Goal: Task Accomplishment & Management: Complete application form

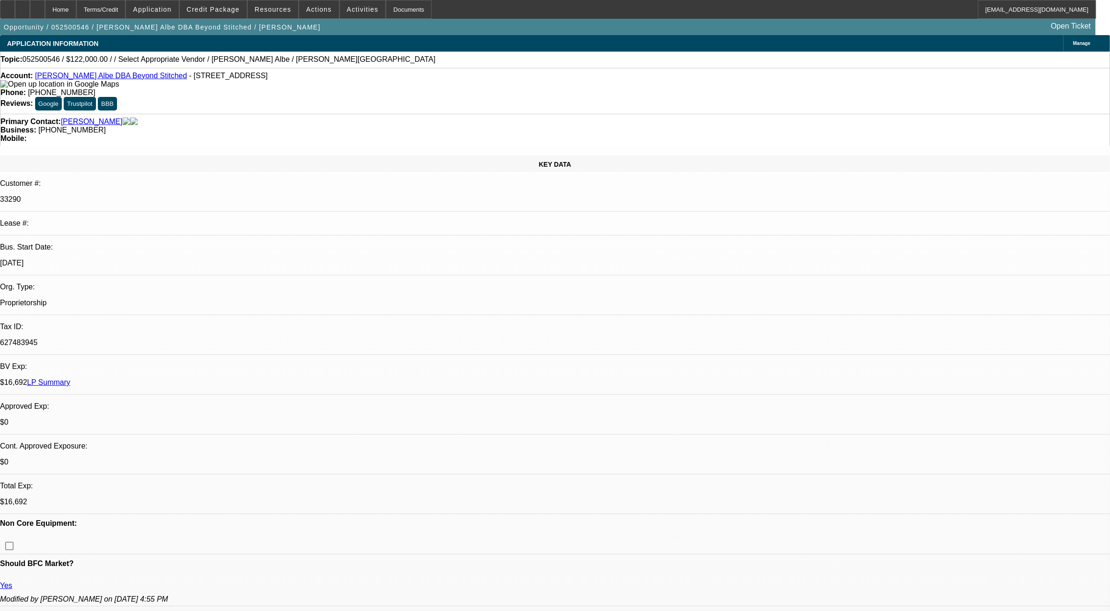
select select "0"
select select "2"
select select "0.1"
select select "1"
select select "2"
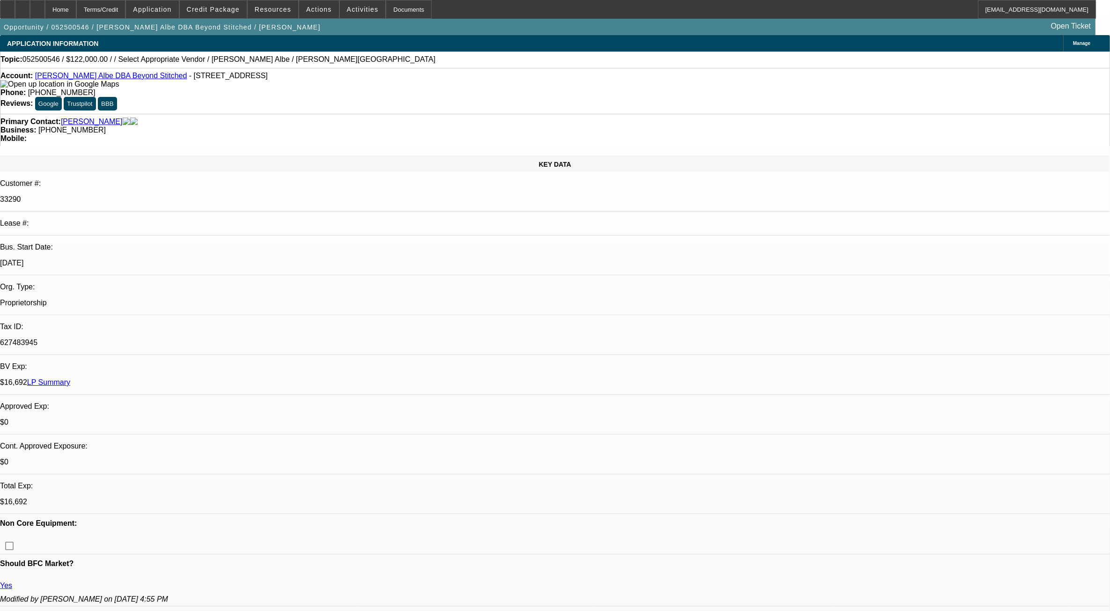
select select "4"
select select "0"
select select "6"
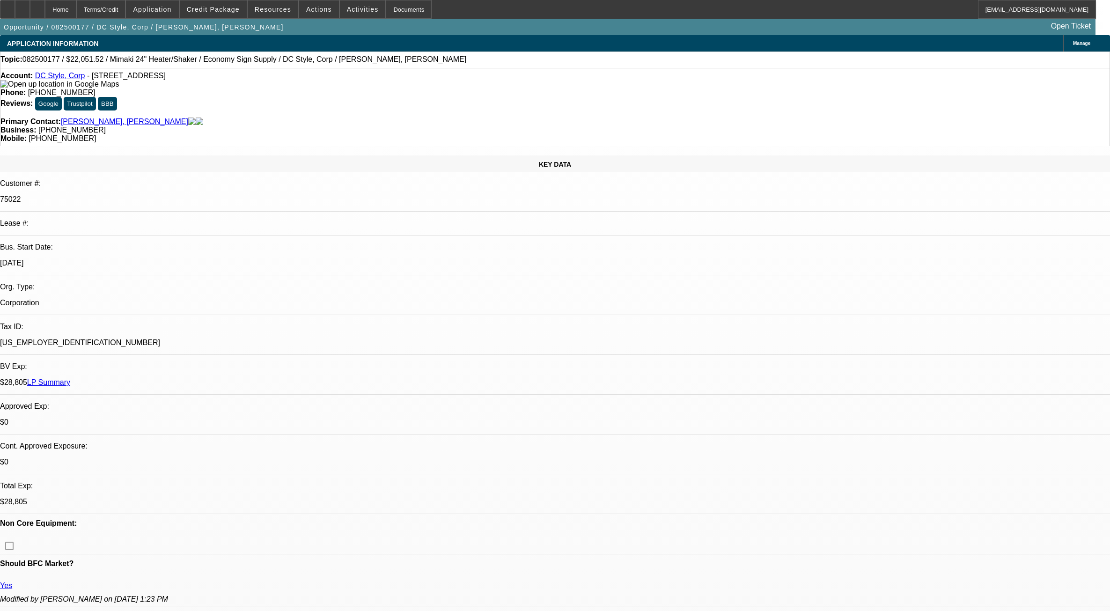
select select "0"
select select "6"
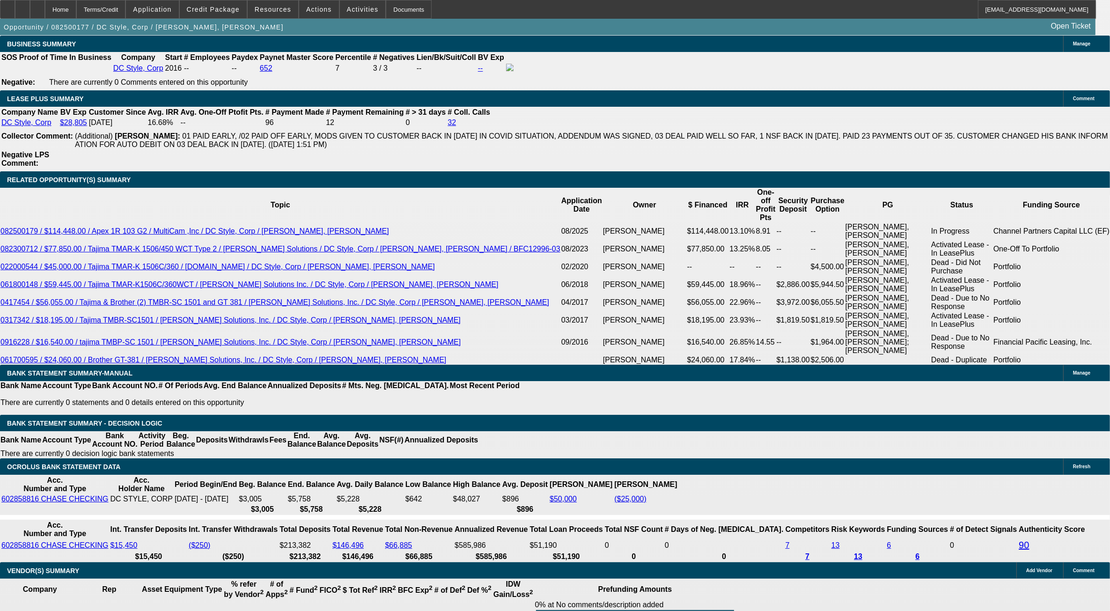
scroll to position [1813, 0]
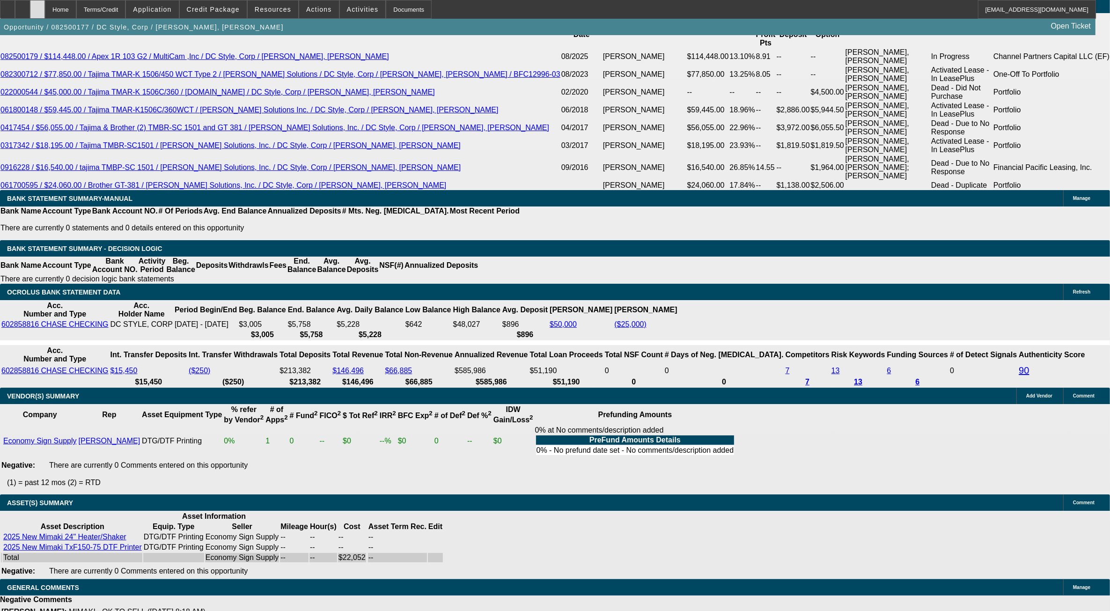
click at [45, 7] on div at bounding box center [37, 9] width 15 height 19
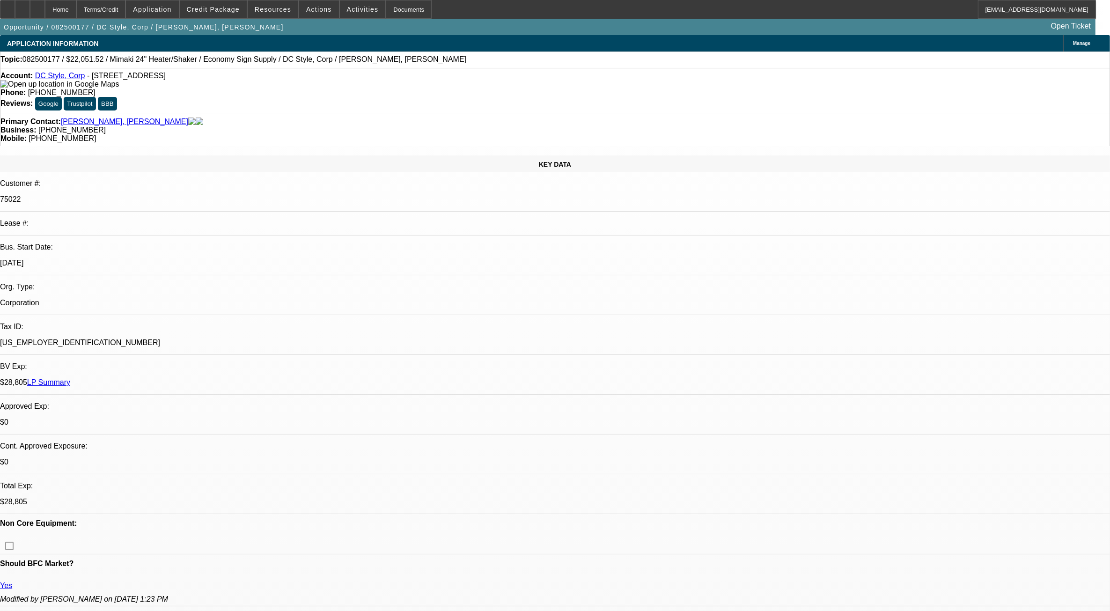
select select "0"
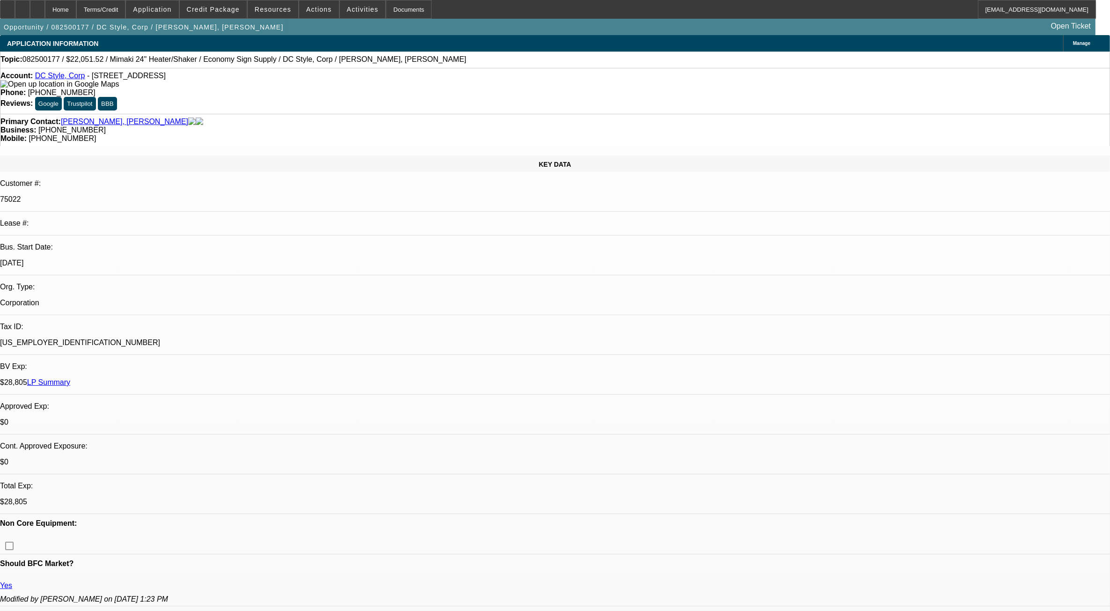
select select "0"
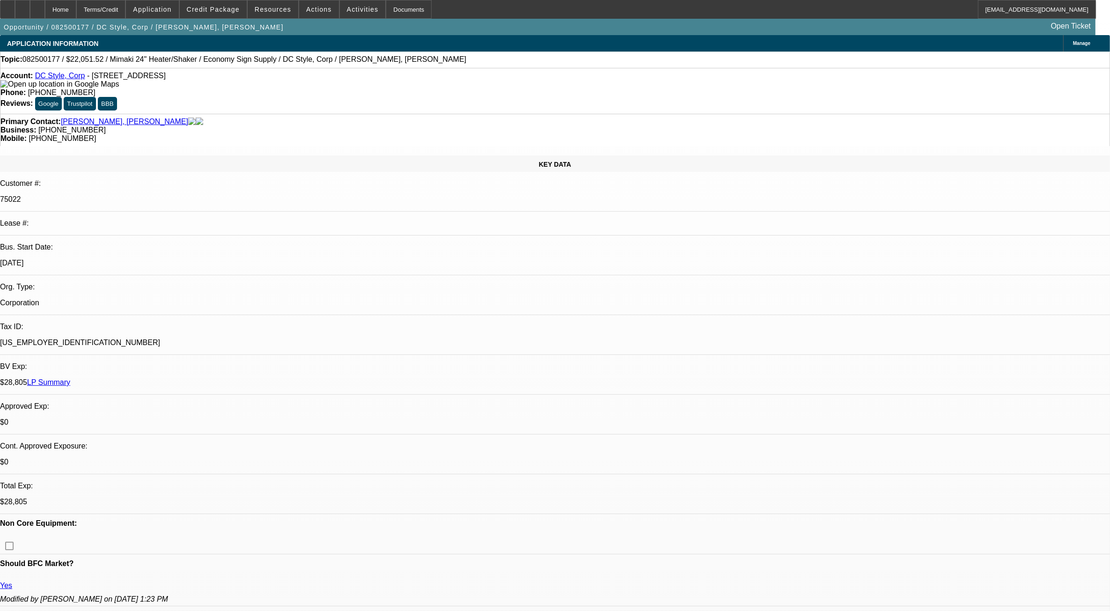
select select "0"
select select "1"
select select "6"
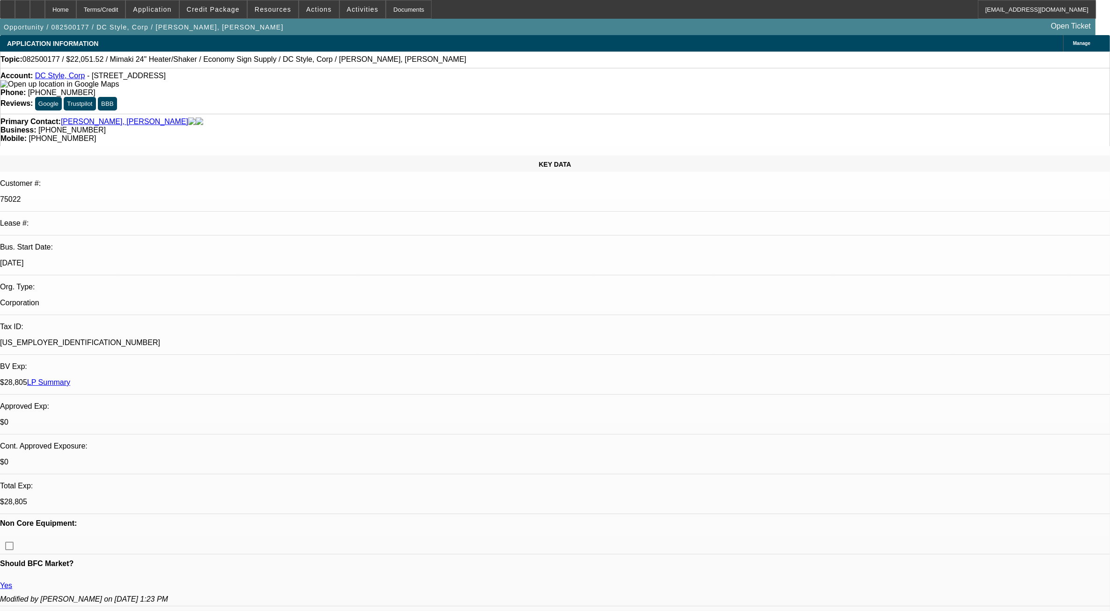
select select "1"
select select "6"
select select "1"
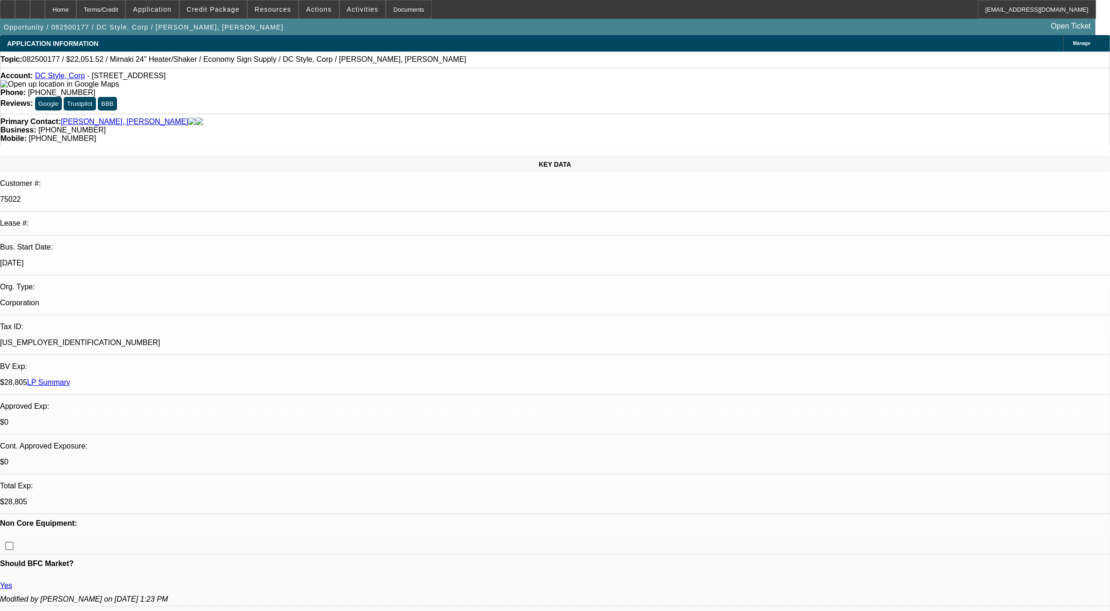
select select "6"
select select "1"
select select "6"
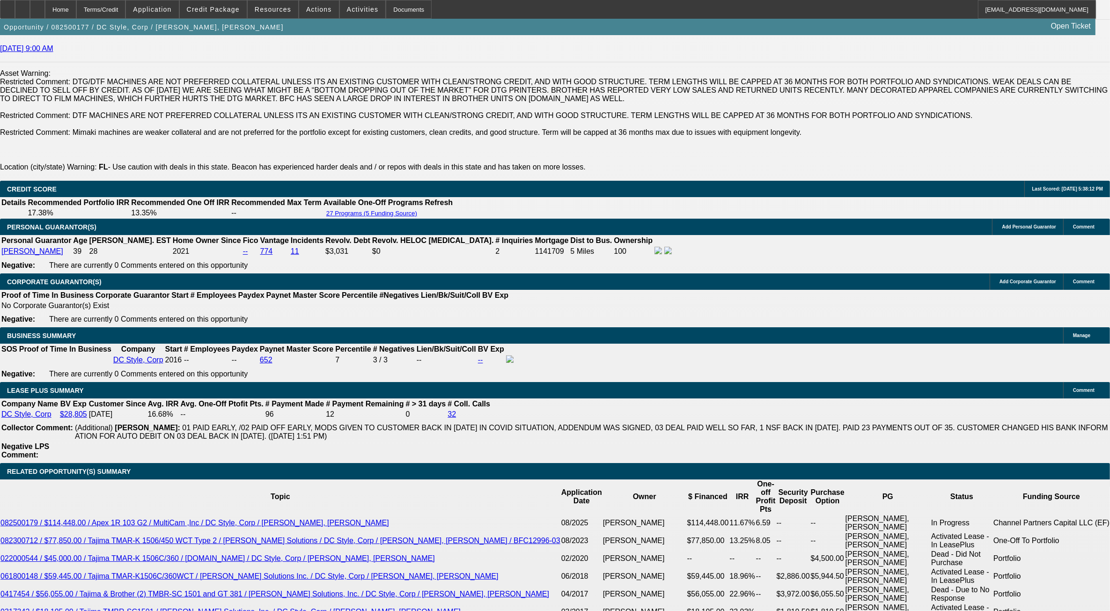
scroll to position [277, 0]
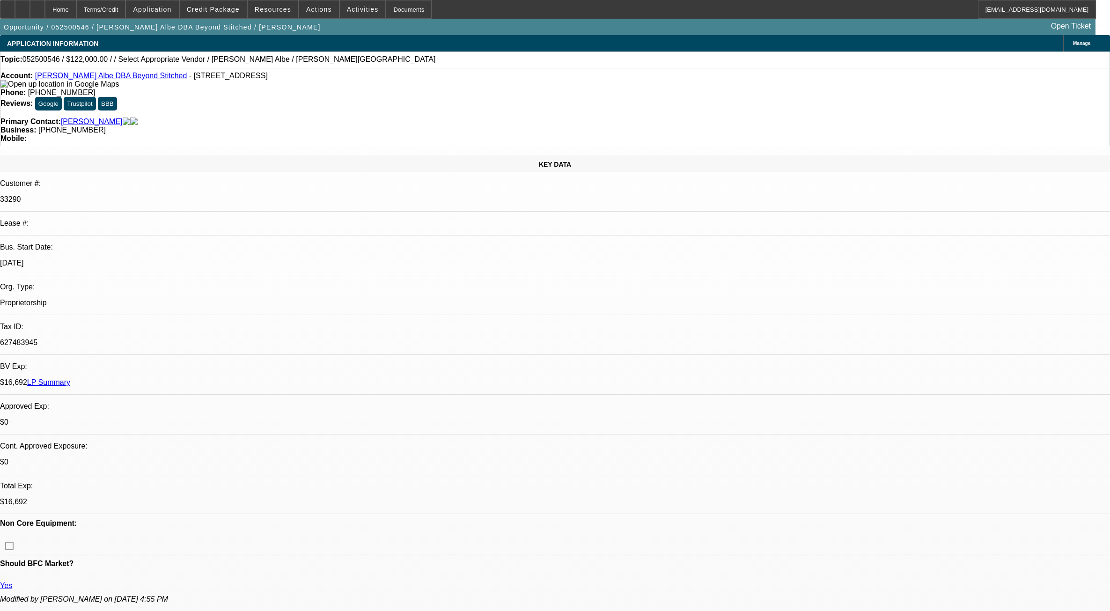
select select "0"
select select "2"
select select "0.1"
select select "4"
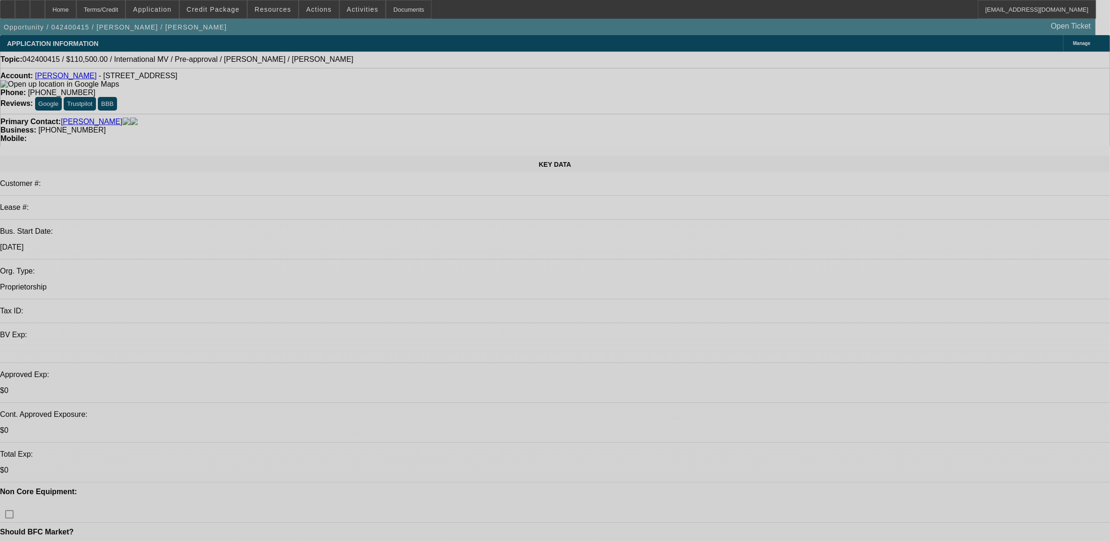
select select "0.15"
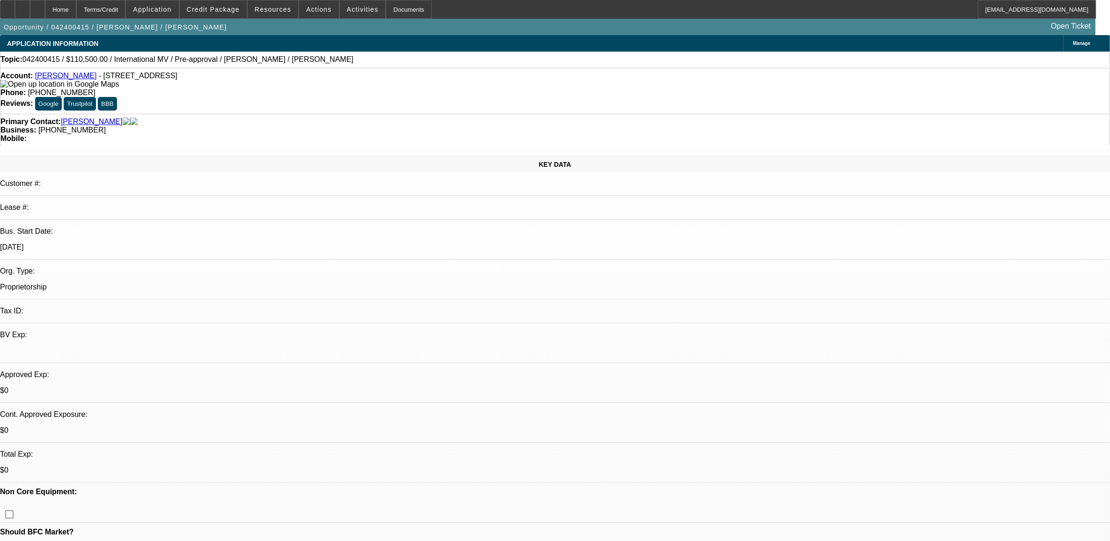
select select "2"
select select "0.1"
select select "0.15"
select select "2"
select select "0.1"
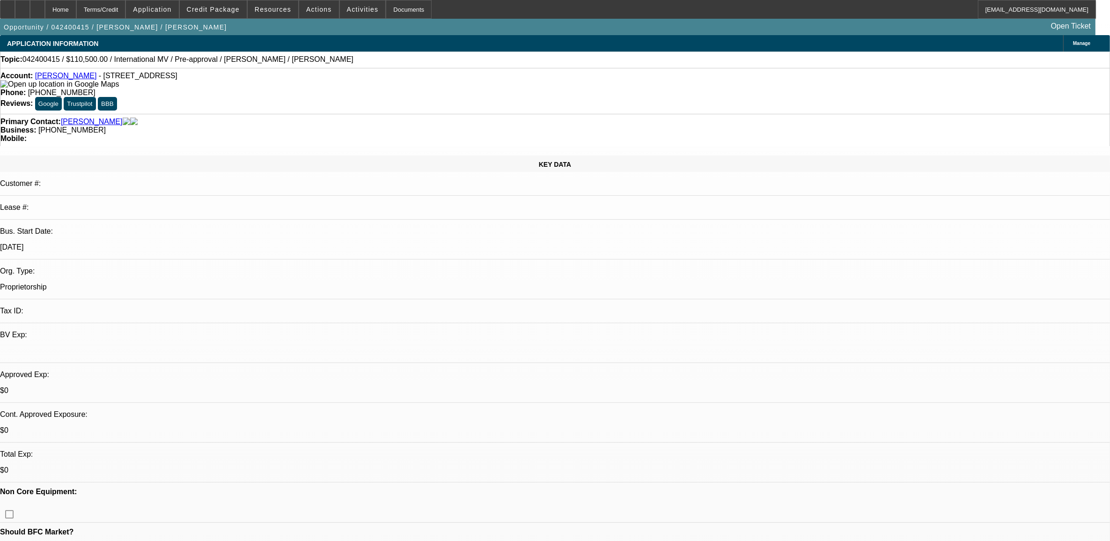
select select "1"
select select "2"
select select "4"
select select "1"
select select "2"
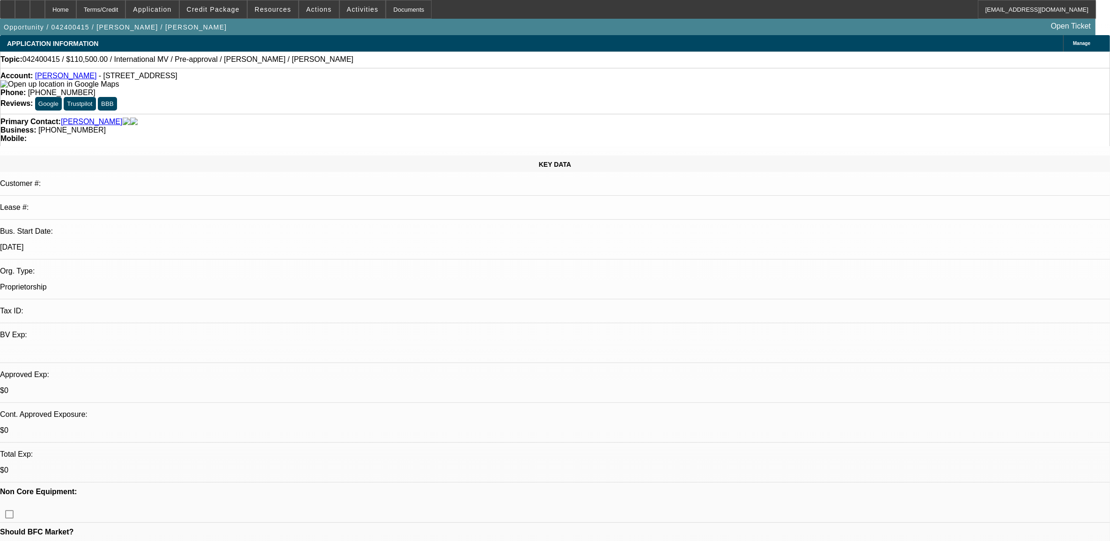
select select "4"
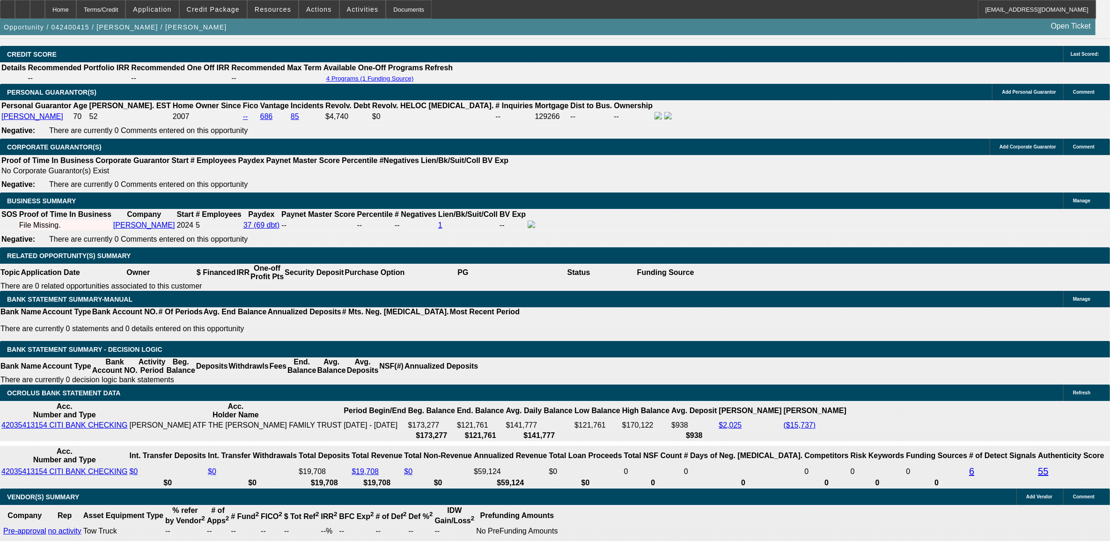
scroll to position [1346, 0]
